Goal: Task Accomplishment & Management: Complete application form

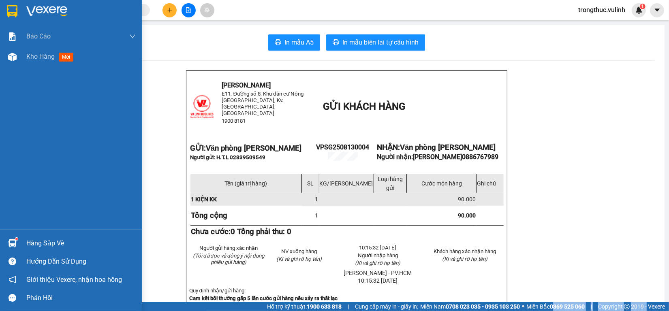
click at [36, 237] on div "Hàng sắp về" at bounding box center [80, 243] width 109 height 12
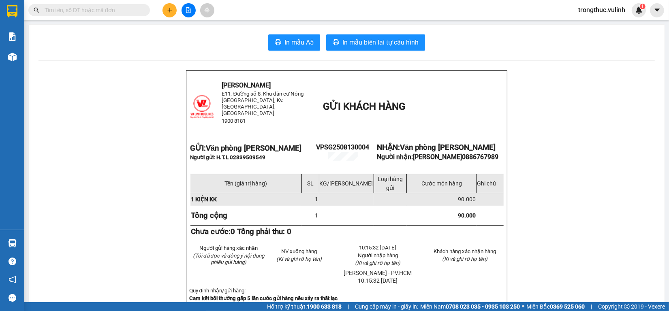
drag, startPoint x: 569, startPoint y: 135, endPoint x: 61, endPoint y: 30, distance: 519.0
click at [564, 134] on section "Kết quả tìm kiếm ( 0 ) Bộ lọc No Data trongthuc.vulinh 1 Báo cáo BC hàng tồn (t…" at bounding box center [334, 155] width 669 height 311
click at [169, 9] on icon "plus" at bounding box center [169, 10] width 0 height 4
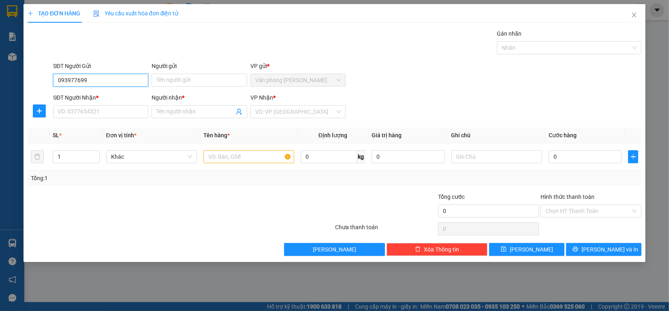
type input "0939776993"
click at [108, 92] on div "0939776993 - Phi" at bounding box center [100, 96] width 85 height 9
type input "Phi"
type input "0904454511"
type input "THÂN"
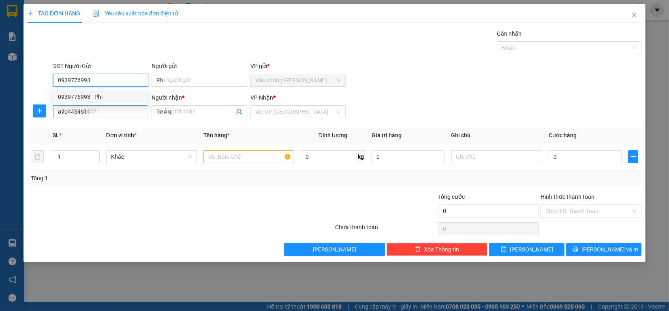
type input "60.000"
type input "0939776993"
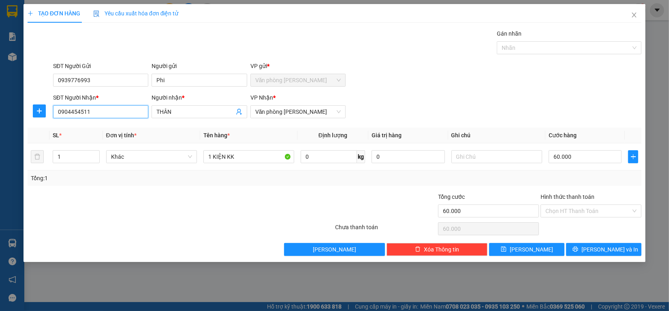
drag, startPoint x: 112, startPoint y: 117, endPoint x: 4, endPoint y: 110, distance: 108.0
click at [0, 110] on div "TẠO ĐƠN HÀNG Yêu cầu xuất hóa đơn điện tử Transit Pickup Surcharge Ids Transit …" at bounding box center [334, 155] width 669 height 311
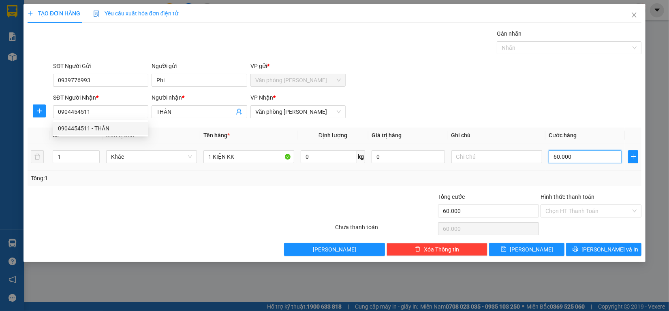
click at [584, 154] on input "60.000" at bounding box center [585, 156] width 73 height 13
type input "7"
type input "70"
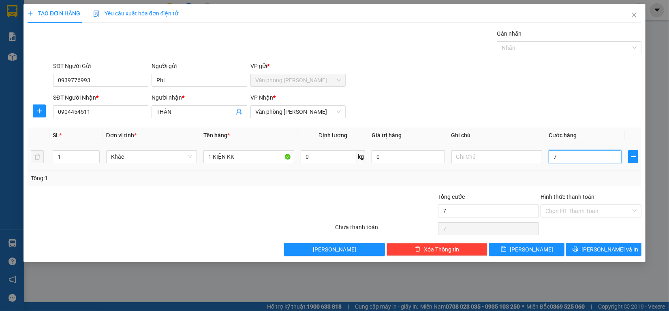
type input "70"
type input "700"
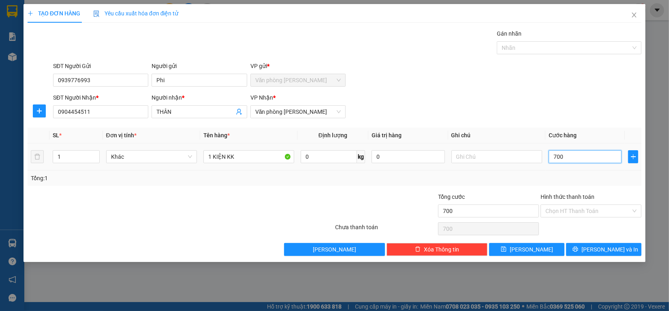
type input "7.000"
type input "70.000"
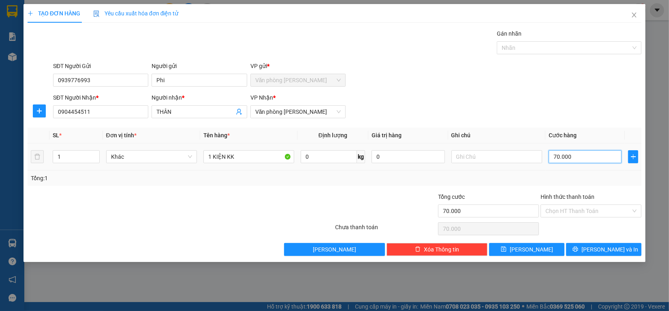
click at [585, 160] on input "70.000" at bounding box center [585, 156] width 73 height 13
click at [585, 159] on input "70.000" at bounding box center [585, 156] width 73 height 13
type input "70.000"
click at [602, 248] on span "[PERSON_NAME] và In" at bounding box center [609, 249] width 57 height 9
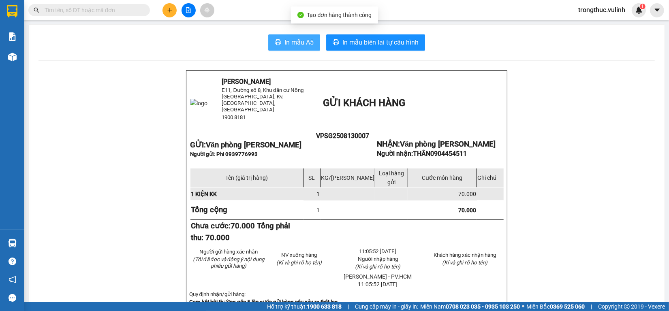
click at [285, 41] on span "In mẫu A5" at bounding box center [298, 42] width 29 height 10
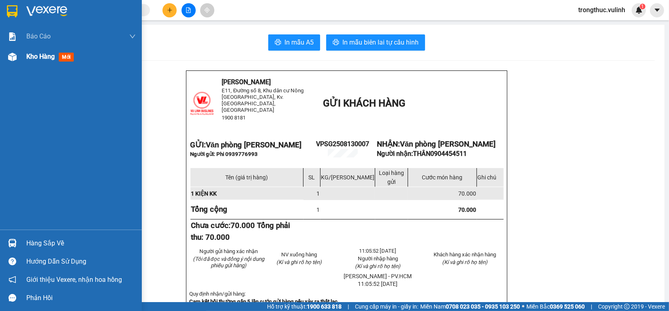
drag, startPoint x: 4, startPoint y: 59, endPoint x: 12, endPoint y: 62, distance: 8.4
click at [4, 59] on div "Kho hàng mới" at bounding box center [71, 57] width 142 height 20
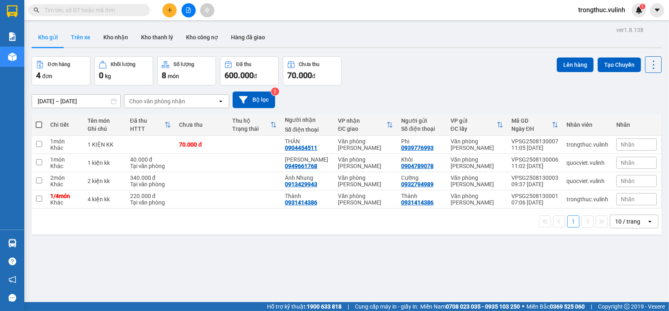
click at [79, 39] on button "Trên xe" at bounding box center [80, 37] width 32 height 19
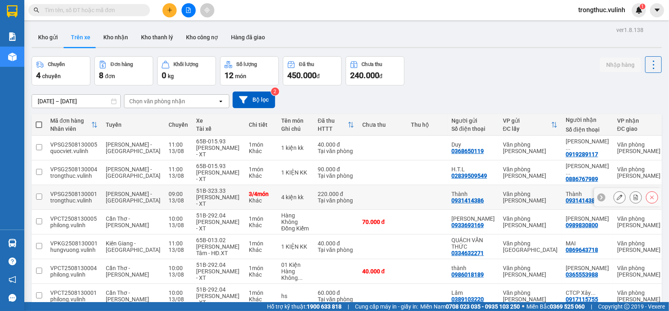
scroll to position [68, 0]
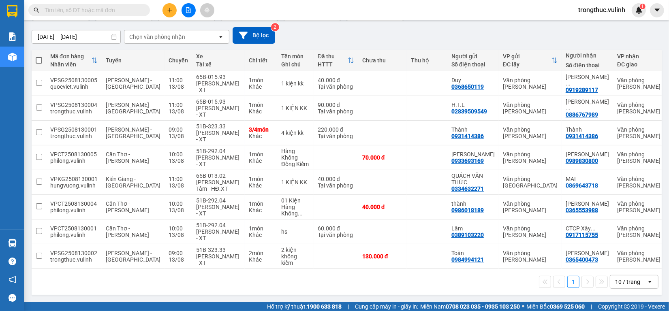
click at [175, 5] on div at bounding box center [188, 10] width 61 height 14
click at [171, 13] on button at bounding box center [169, 10] width 14 height 14
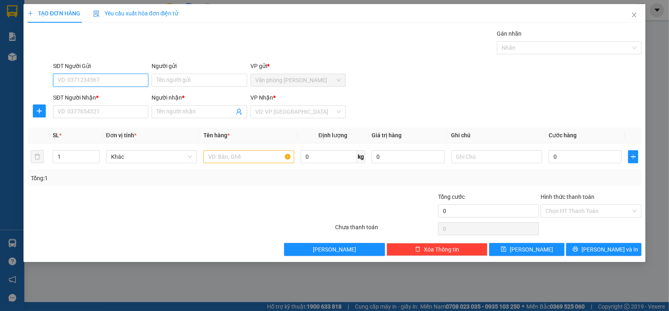
click at [96, 75] on input "SĐT Người Gửi" at bounding box center [100, 80] width 95 height 13
click at [90, 82] on input "SĐT Người Gửi" at bounding box center [100, 80] width 95 height 13
click at [98, 112] on input "SĐT Người Nhận *" at bounding box center [100, 111] width 95 height 13
click at [100, 81] on input "SĐT Người Gửi" at bounding box center [100, 80] width 95 height 13
type input "0796953433"
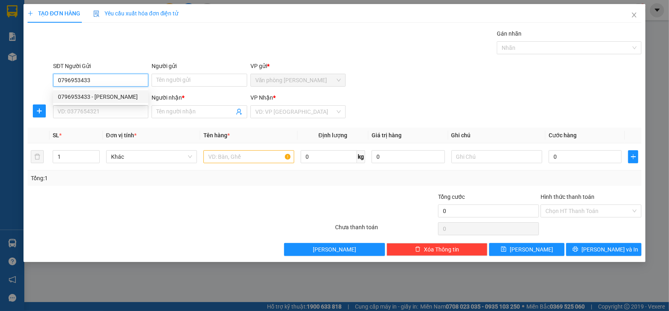
click at [98, 92] on div "0796953433 - [PERSON_NAME]" at bounding box center [100, 96] width 85 height 9
type input "THANH"
type input "0796953433"
type input "THANH"
type input "30.000"
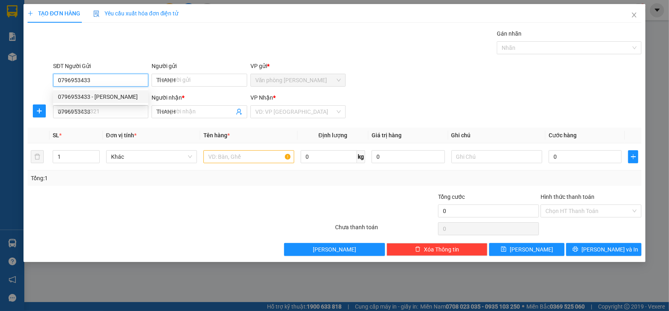
type input "30.000"
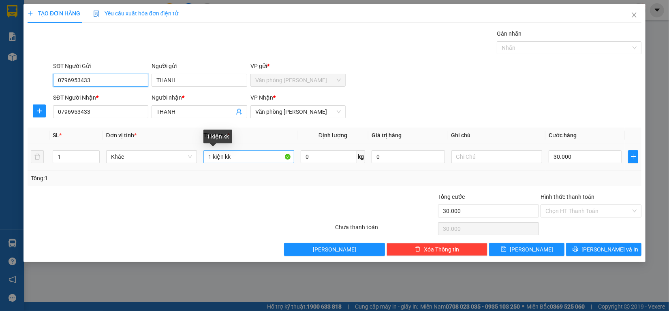
type input "0796953433"
drag, startPoint x: 211, startPoint y: 156, endPoint x: 95, endPoint y: 152, distance: 115.5
click at [141, 153] on tr "1 Khác 1 kiện kk 0 kg 0 30.000" at bounding box center [335, 156] width 614 height 27
type input "2 kiện kk"
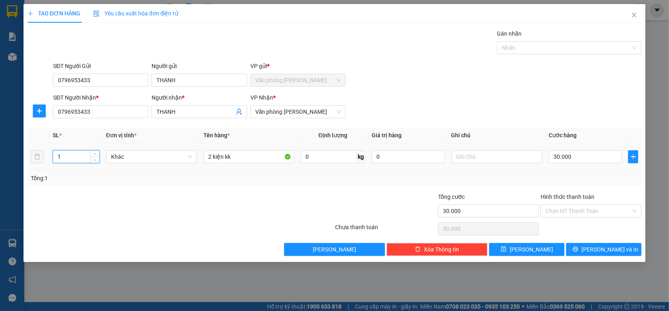
drag, startPoint x: 64, startPoint y: 157, endPoint x: 5, endPoint y: 147, distance: 59.2
click at [0, 154] on div "TẠO ĐƠN HÀNG Yêu cầu xuất hóa đơn điện tử Transit Pickup Surcharge Ids Transit …" at bounding box center [334, 155] width 669 height 311
type input "2"
click at [590, 161] on input "30.000" at bounding box center [585, 156] width 73 height 13
type input "1"
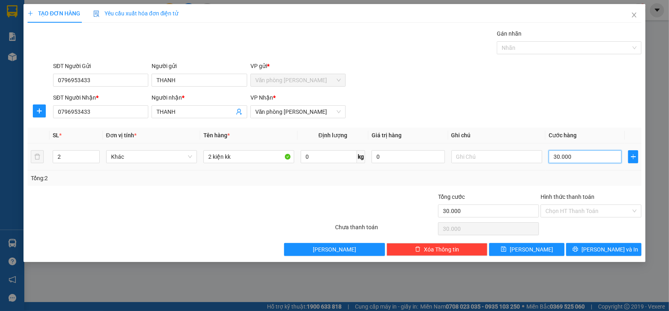
type input "1"
type input "14"
type input "140"
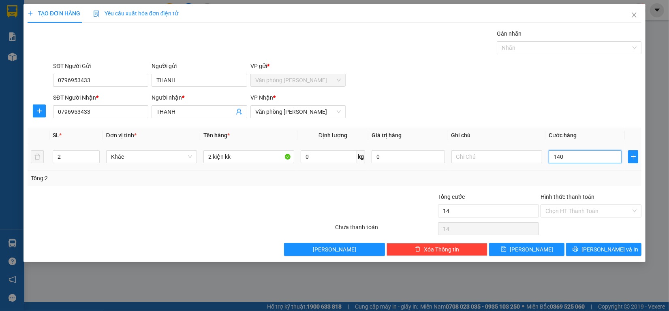
type input "140"
type input "1.400"
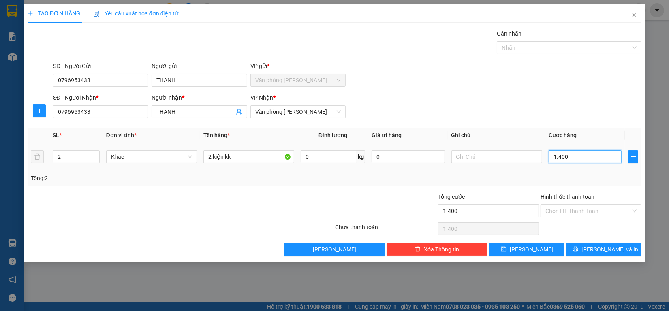
type input "14.000"
type input "140.000"
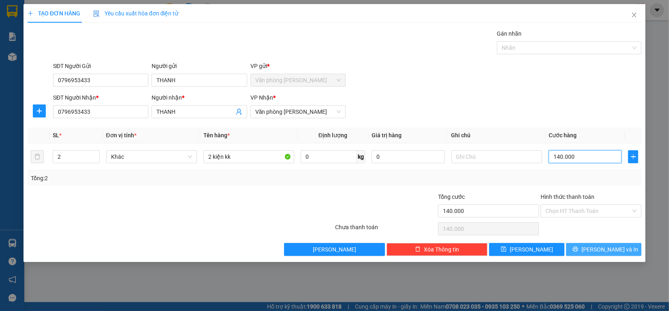
type input "140.000"
click at [617, 254] on span "[PERSON_NAME] và In" at bounding box center [609, 249] width 57 height 9
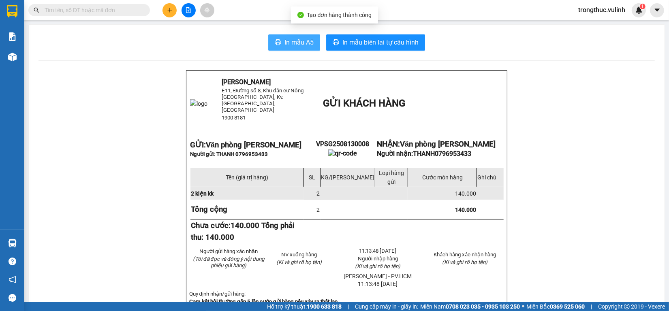
click at [280, 41] on button "In mẫu A5" at bounding box center [294, 42] width 52 height 16
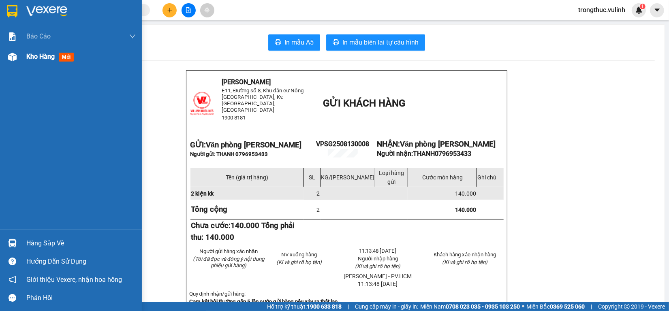
click at [19, 59] on div "Kho hàng mới" at bounding box center [71, 57] width 142 height 20
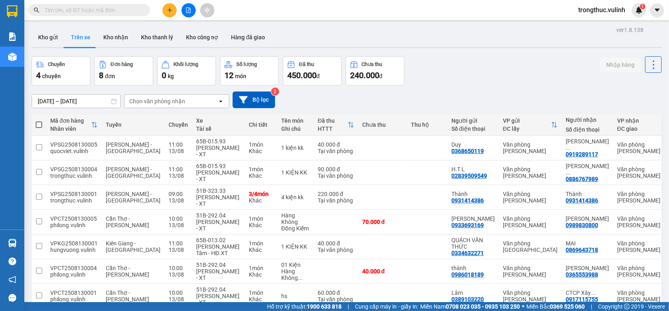
drag, startPoint x: 173, startPoint y: 2, endPoint x: 170, endPoint y: 6, distance: 5.2
click at [173, 3] on div "Kết quả tìm kiếm ( 0 ) Bộ lọc No Data trongthuc.vulinh 1" at bounding box center [334, 10] width 669 height 20
click at [170, 6] on button at bounding box center [169, 10] width 14 height 14
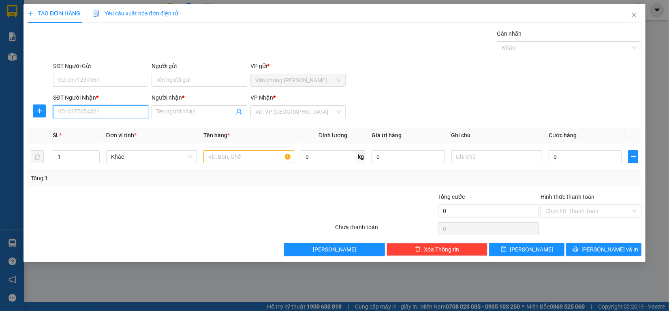
click at [100, 106] on input "SĐT Người Nhận *" at bounding box center [100, 111] width 95 height 13
type input "0932973605"
click at [102, 130] on div "0932973605 - bích vân" at bounding box center [100, 128] width 85 height 9
type input "bích vân"
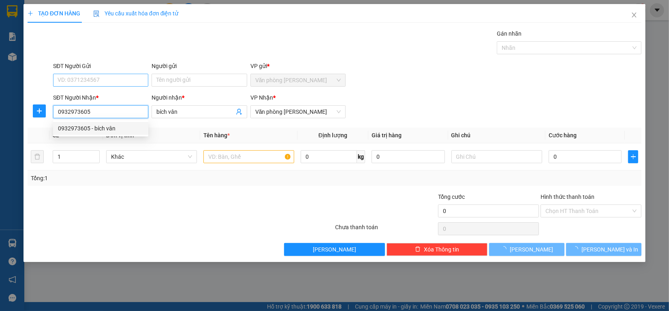
type input "40.000"
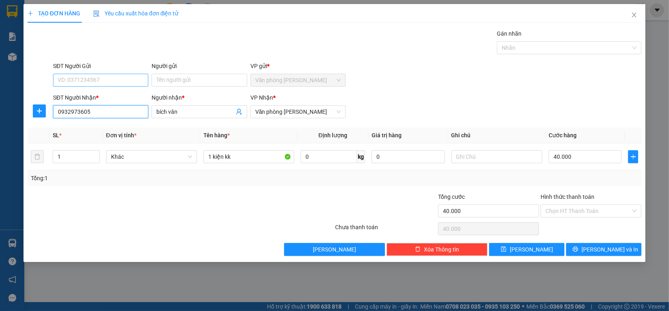
type input "0932973605"
click at [77, 81] on input "SĐT Người Gửi" at bounding box center [100, 80] width 95 height 13
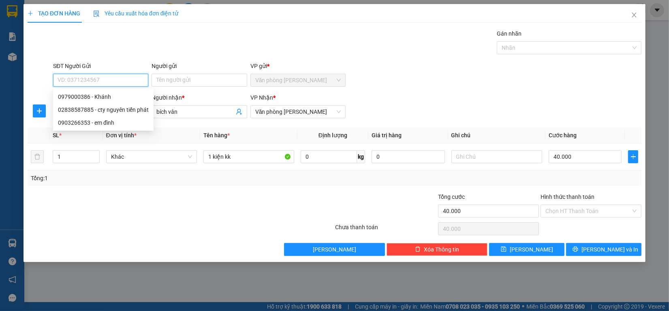
type input "0"
drag, startPoint x: 72, startPoint y: 88, endPoint x: 74, endPoint y: 84, distance: 4.2
click at [72, 88] on div "SĐT Người Gửi VD: 0371234567" at bounding box center [100, 76] width 95 height 28
click at [75, 84] on input "SĐT Người Gửi" at bounding box center [100, 80] width 95 height 13
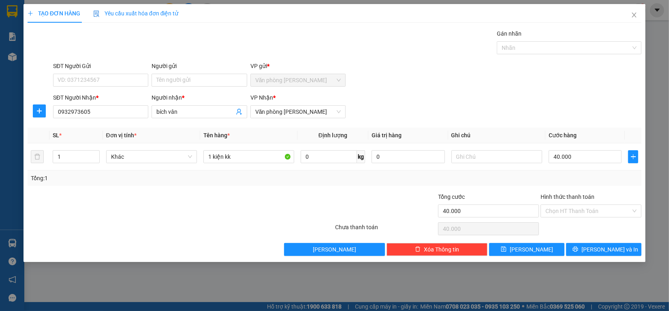
click at [117, 71] on div "SĐT Người Gửi" at bounding box center [100, 68] width 95 height 12
click at [111, 83] on input "SĐT Người Gửi" at bounding box center [100, 80] width 95 height 13
type input "0903040723"
click at [200, 72] on div "Người gửi" at bounding box center [199, 68] width 95 height 12
click at [201, 82] on input "Người gửi" at bounding box center [199, 80] width 95 height 13
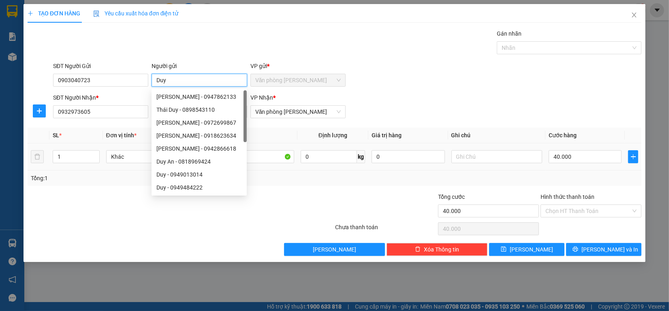
type input "Duy"
click at [592, 169] on td "40.000" at bounding box center [585, 156] width 80 height 27
click at [589, 153] on input "40.000" at bounding box center [585, 156] width 73 height 13
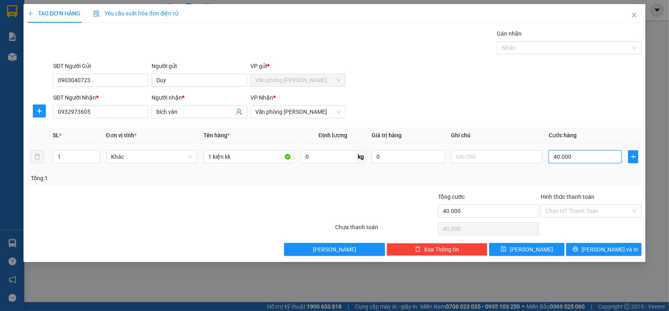
type input "5"
type input "50"
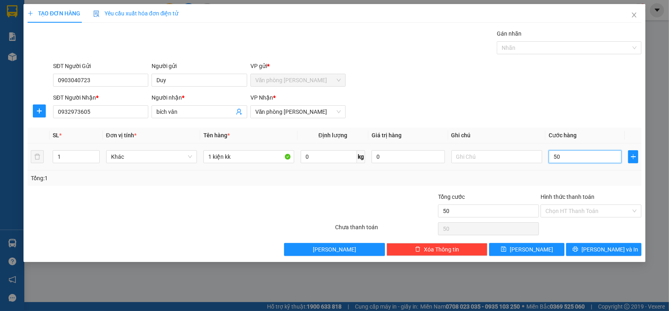
type input "500"
type input "5.000"
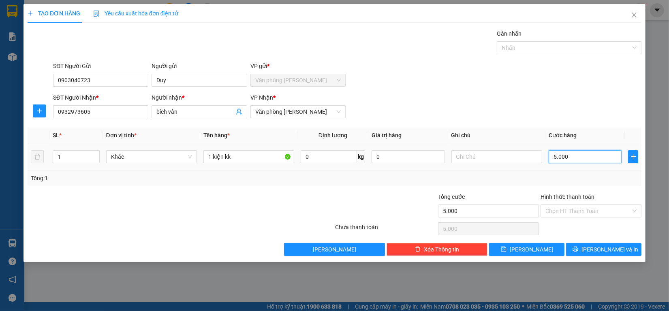
type input "50.000"
click at [597, 213] on input "Hình thức thanh toán" at bounding box center [587, 211] width 85 height 12
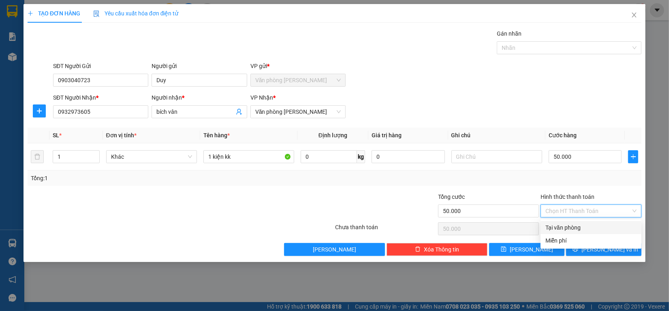
click at [589, 229] on div "Tại văn phòng" at bounding box center [590, 227] width 91 height 9
type input "0"
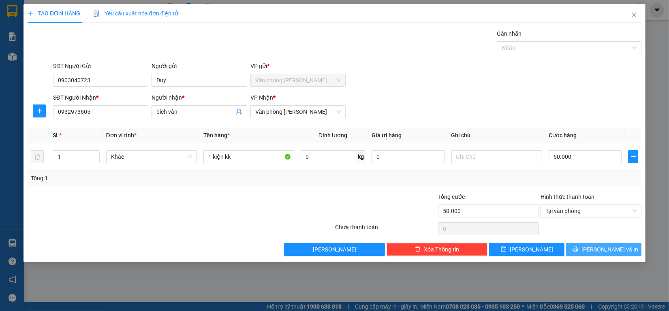
click at [597, 244] on button "[PERSON_NAME] và In" at bounding box center [603, 249] width 75 height 13
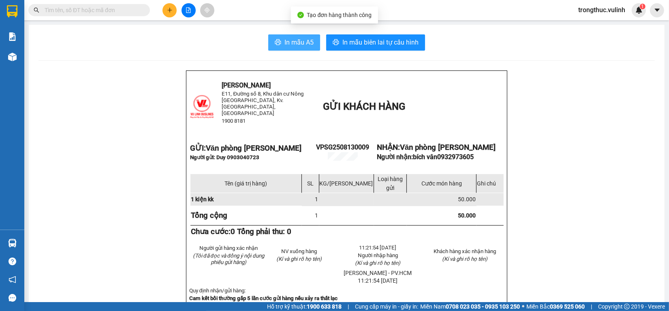
click at [304, 41] on span "In mẫu A5" at bounding box center [298, 42] width 29 height 10
